Goal: Task Accomplishment & Management: Complete application form

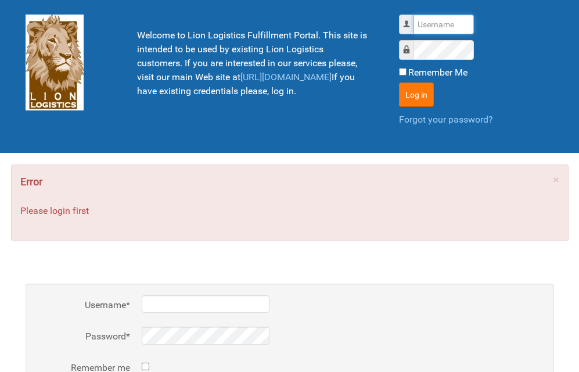
type input "lion"
click at [425, 94] on button "Log in" at bounding box center [416, 95] width 35 height 24
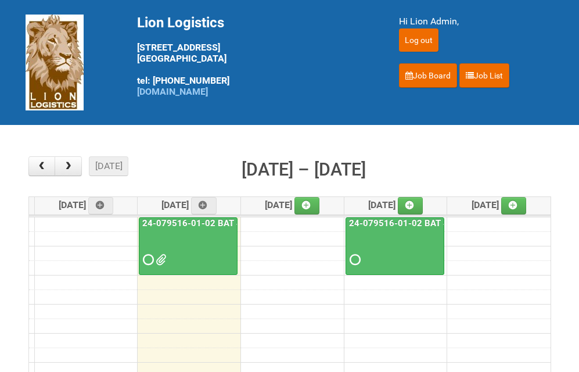
click at [204, 227] on link "24-079516-01-02 BAT 401 Vuse Box RCT" at bounding box center [226, 223] width 173 height 10
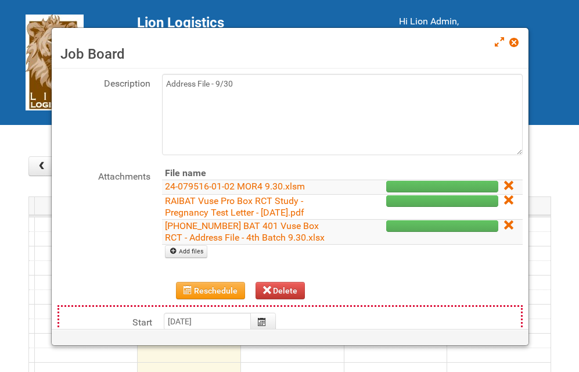
scroll to position [116, 0]
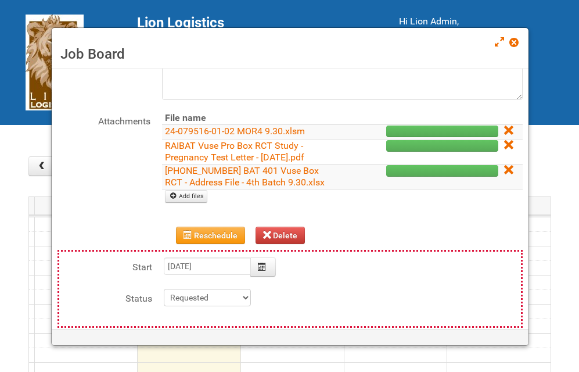
click at [194, 203] on div "Attachments File name 24-079516-01-02 MOR4 9.30.xlsm RAIBAT Vuse Pro Box RCT St…" at bounding box center [291, 163] width 466 height 103
click at [195, 199] on link "Add files" at bounding box center [186, 196] width 42 height 13
type input "C:\fakepath\GROUP 1000.jpg"
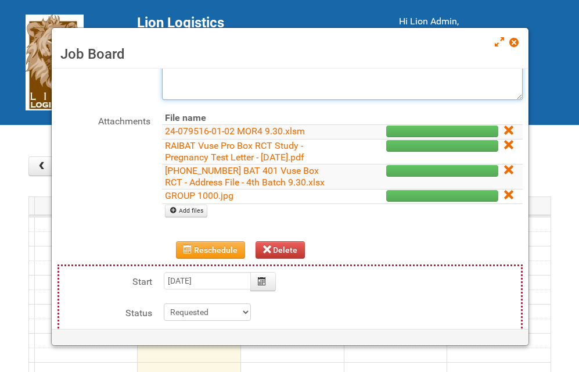
click at [248, 88] on textarea "Address File - 9/30" at bounding box center [342, 59] width 361 height 81
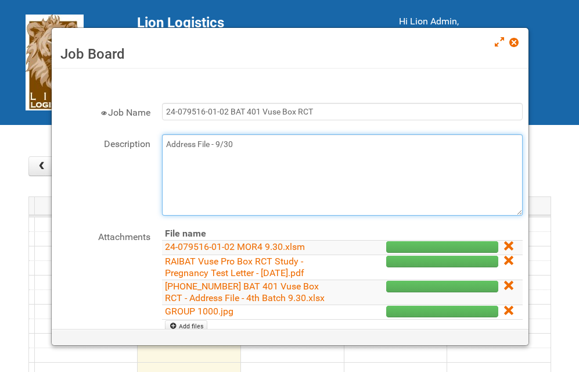
scroll to position [0, 0]
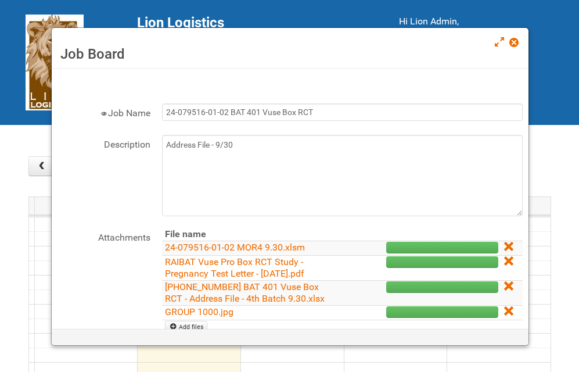
click at [248, 134] on div "Job Name 24-079516-01-02 BAT 401 Vuse Box RCT" at bounding box center [291, 118] width 466 height 31
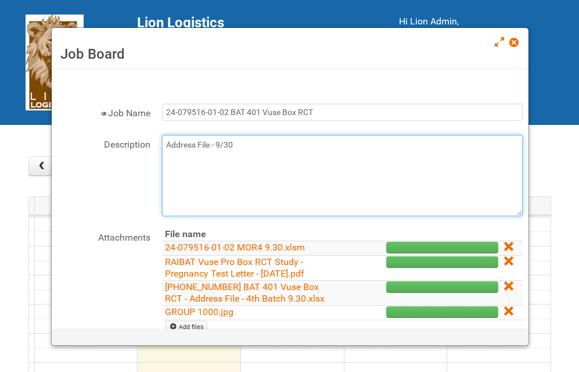
click at [238, 149] on textarea "Address File - 9/30" at bounding box center [342, 175] width 361 height 81
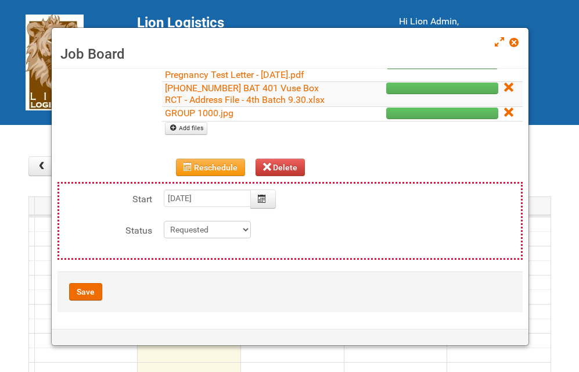
scroll to position [199, 0]
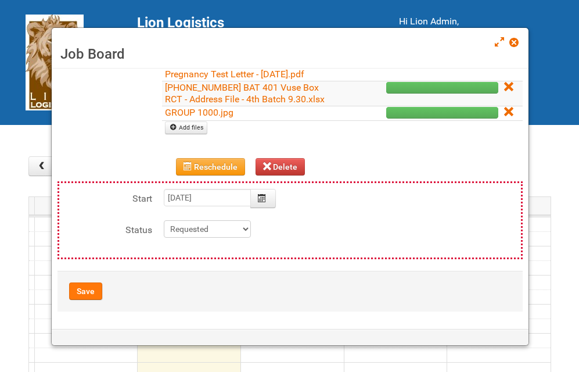
type textarea "Address File - 9/30 9/30- uploaded photo approval"
click at [96, 294] on button "Save" at bounding box center [85, 290] width 33 height 17
type input "[DATE] 09:00:00"
